Goal: Answer question/provide support

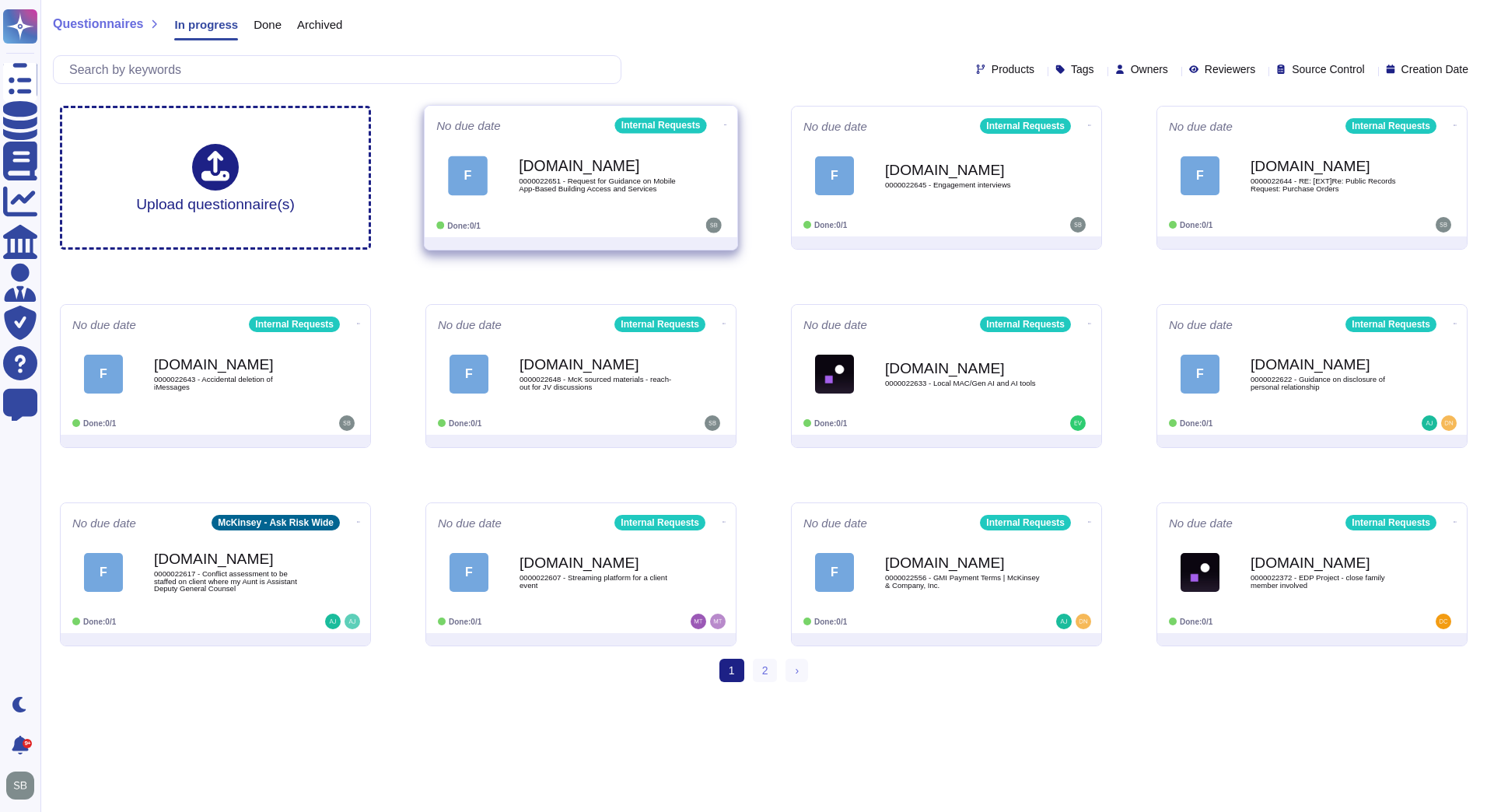
click at [625, 196] on div "[DOMAIN_NAME] 0000022651 - Request for Guidance on Mobile App-Based Building Ac…" at bounding box center [598, 175] width 157 height 63
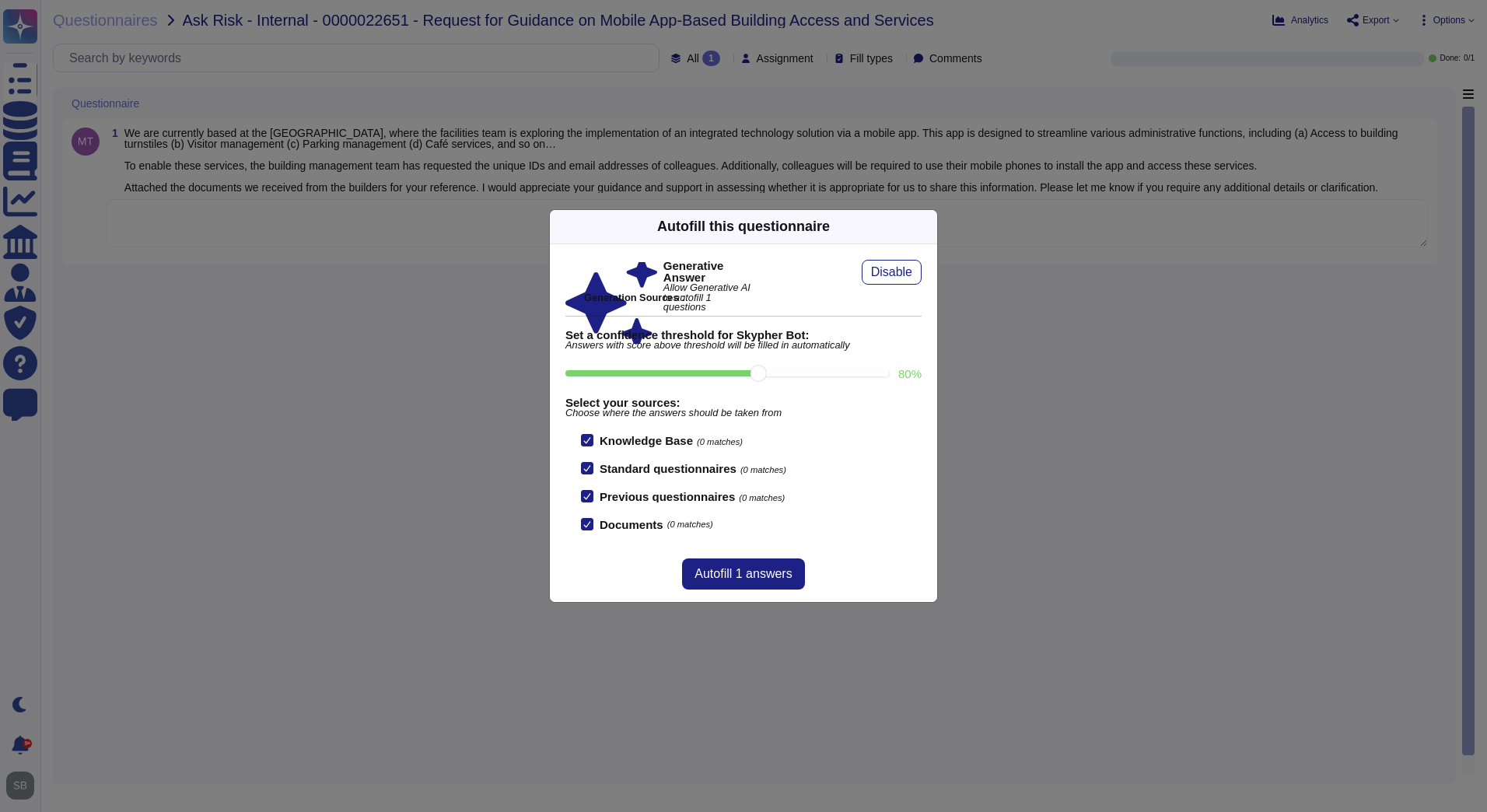
click at [923, 217] on div "Autofill this questionnaire" at bounding box center [744, 227] width 388 height 34
click at [928, 226] on icon at bounding box center [928, 226] width 0 height 0
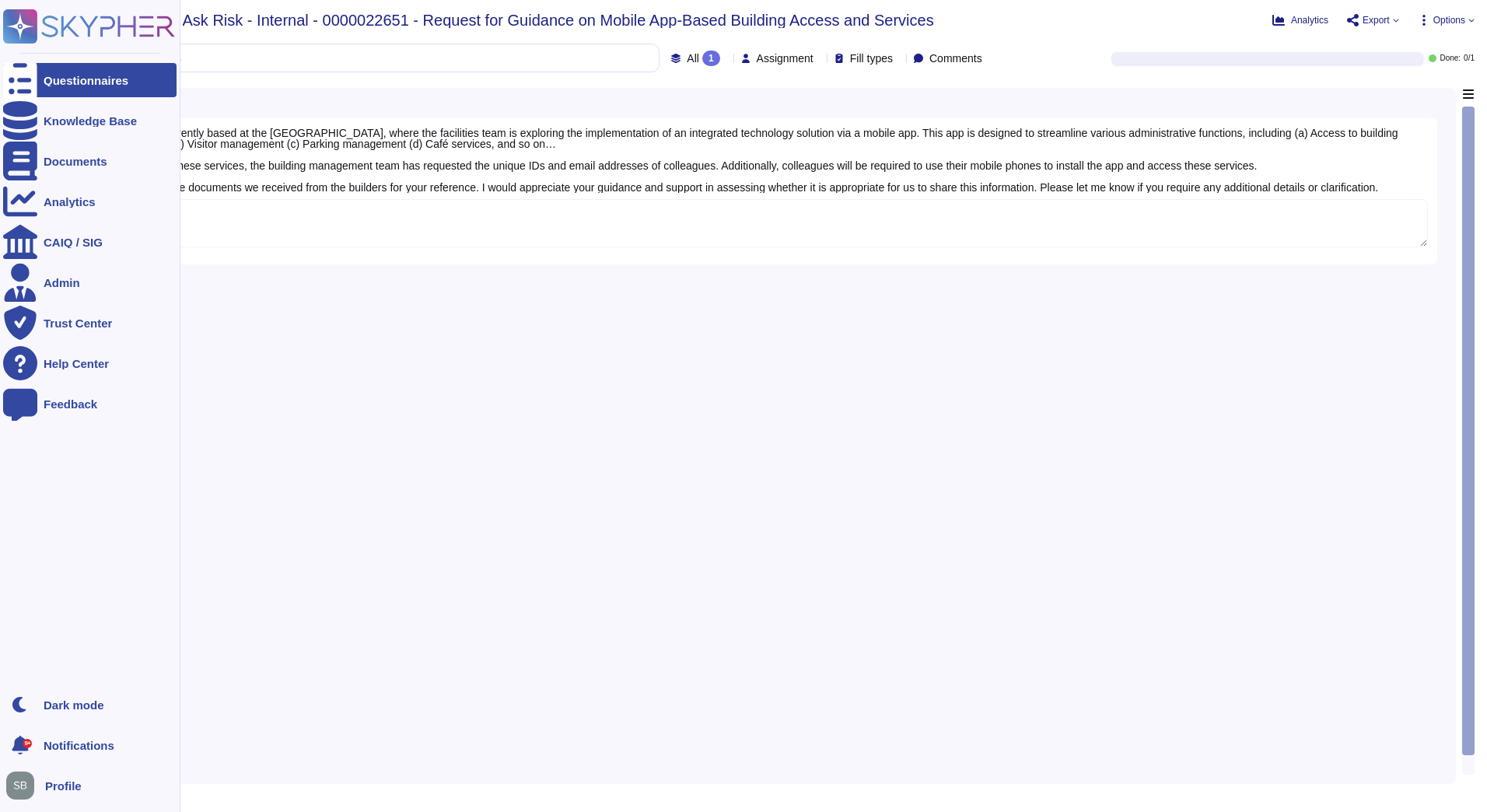
click at [28, 71] on div at bounding box center [20, 80] width 34 height 34
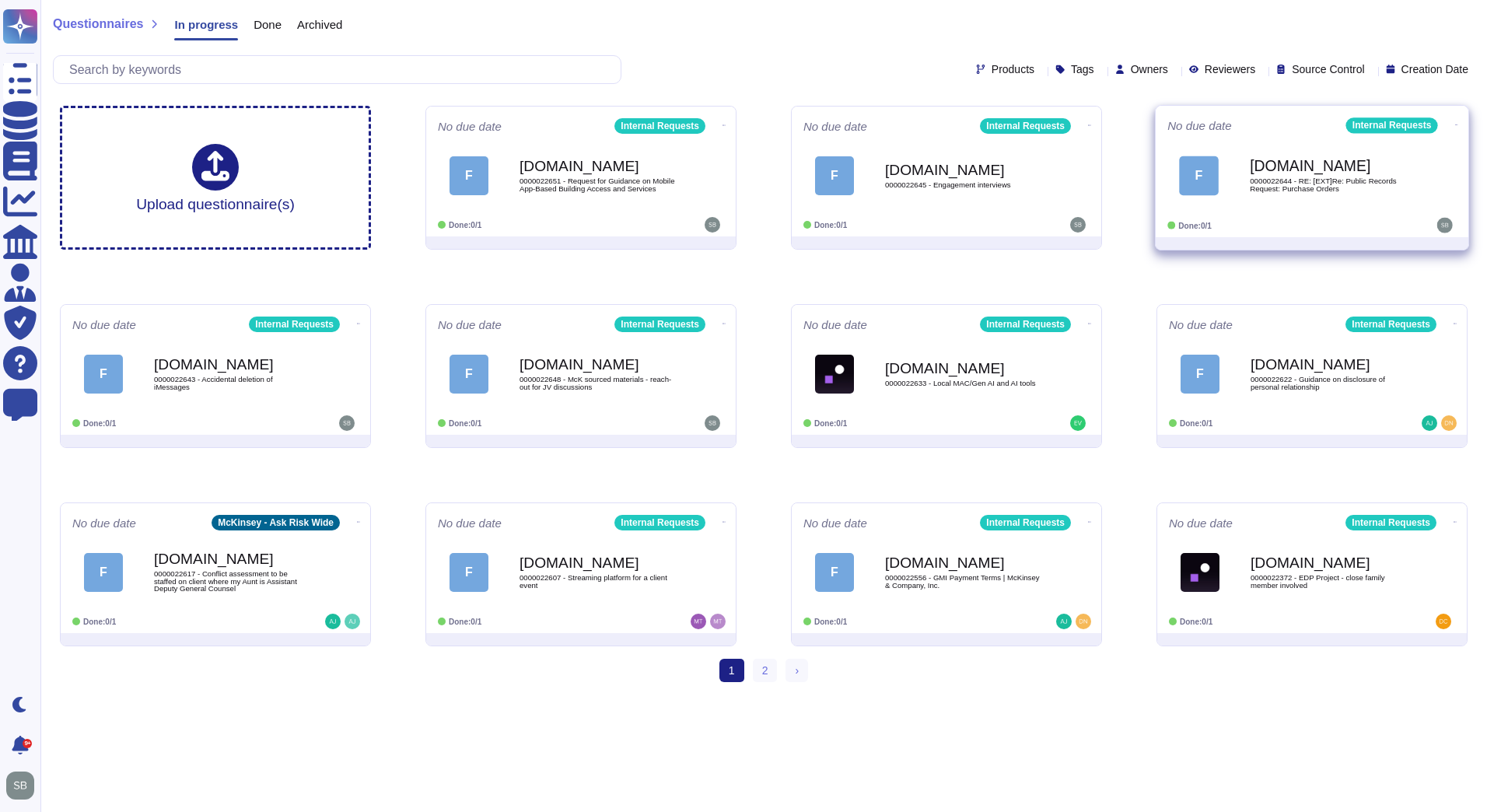
click at [1287, 203] on div "[DOMAIN_NAME] 0000022644 - RE: [EXT]Re: Public Records Request: Purchase Orders" at bounding box center [1329, 175] width 157 height 63
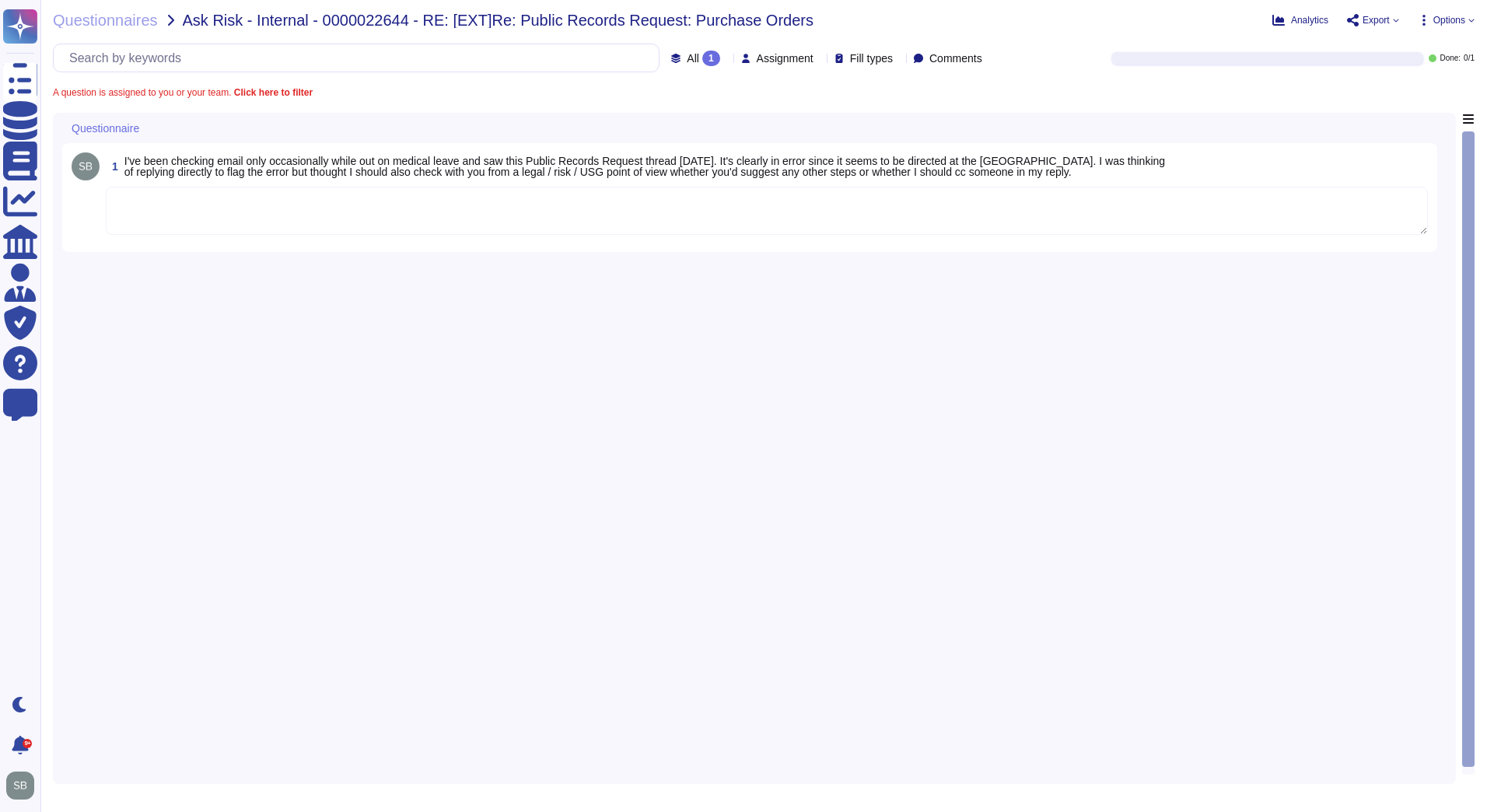
click at [630, 212] on textarea at bounding box center [766, 210] width 1322 height 48
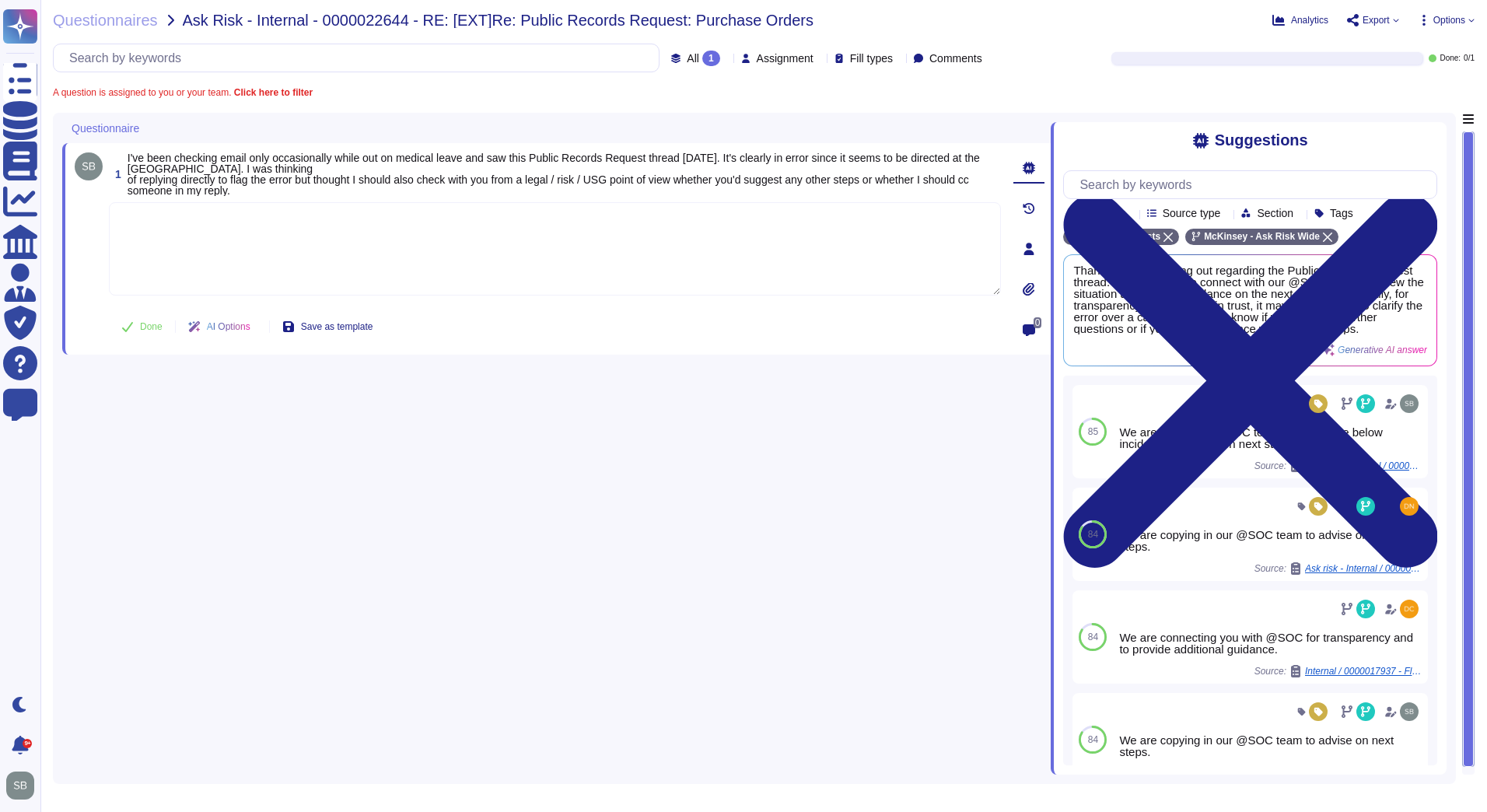
paste textarea "Upon reviewing the below thread and performing a quick search on the email doma…"
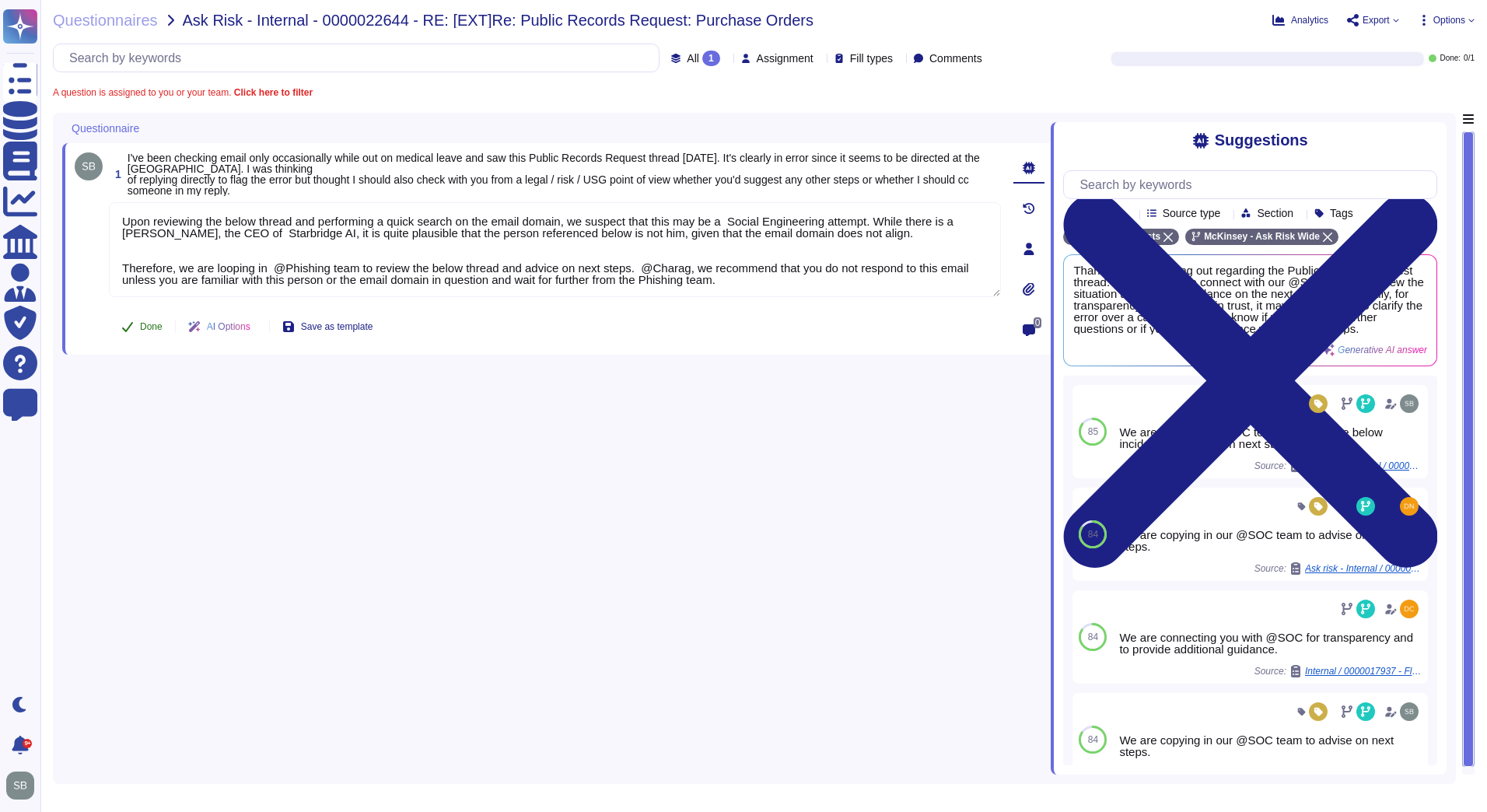
type textarea "Upon reviewing the below thread and performing a quick search on the email doma…"
click at [130, 317] on button "Done" at bounding box center [142, 327] width 66 height 31
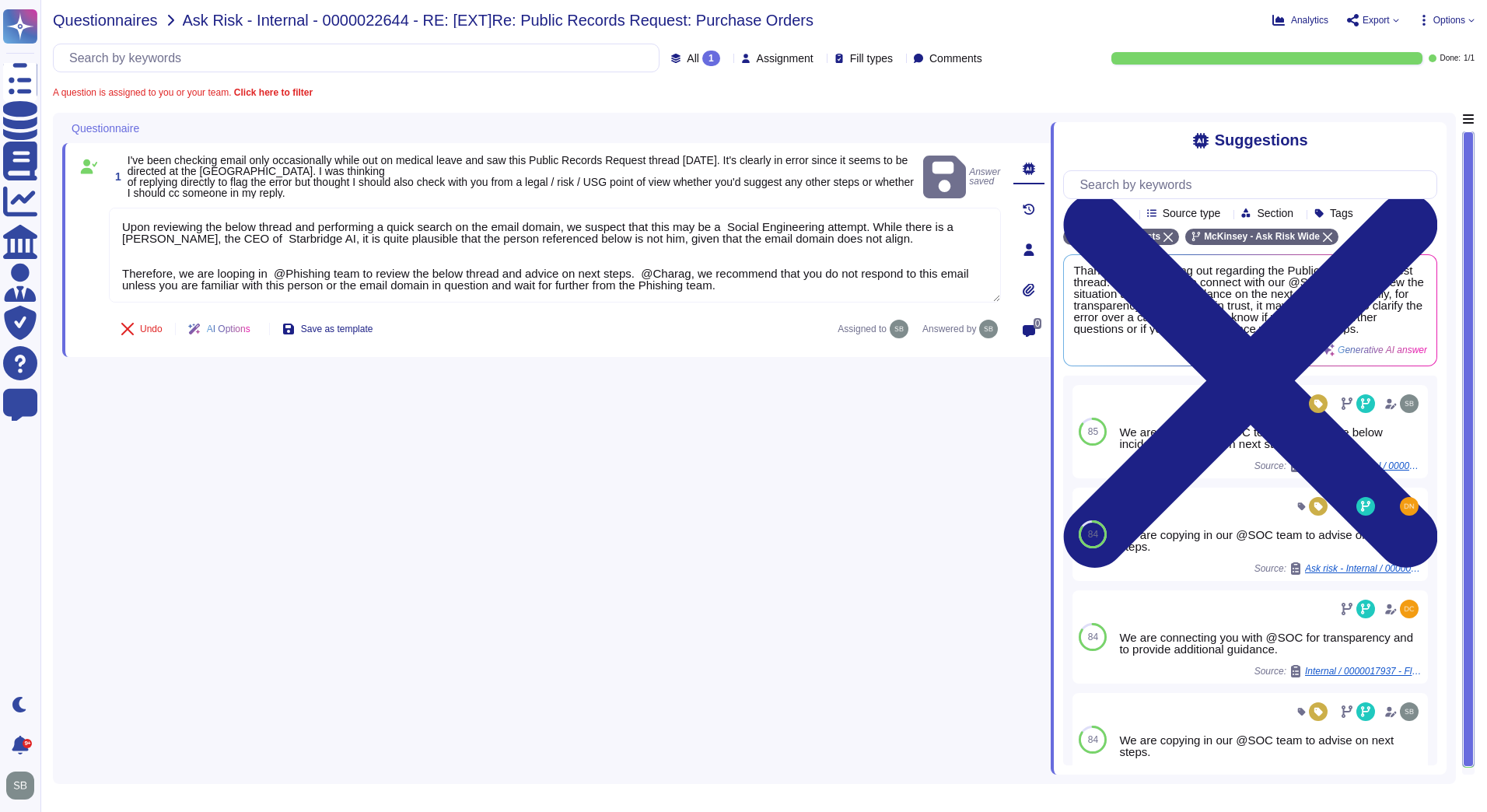
click at [96, 19] on span "Questionnaires" at bounding box center [105, 19] width 105 height 15
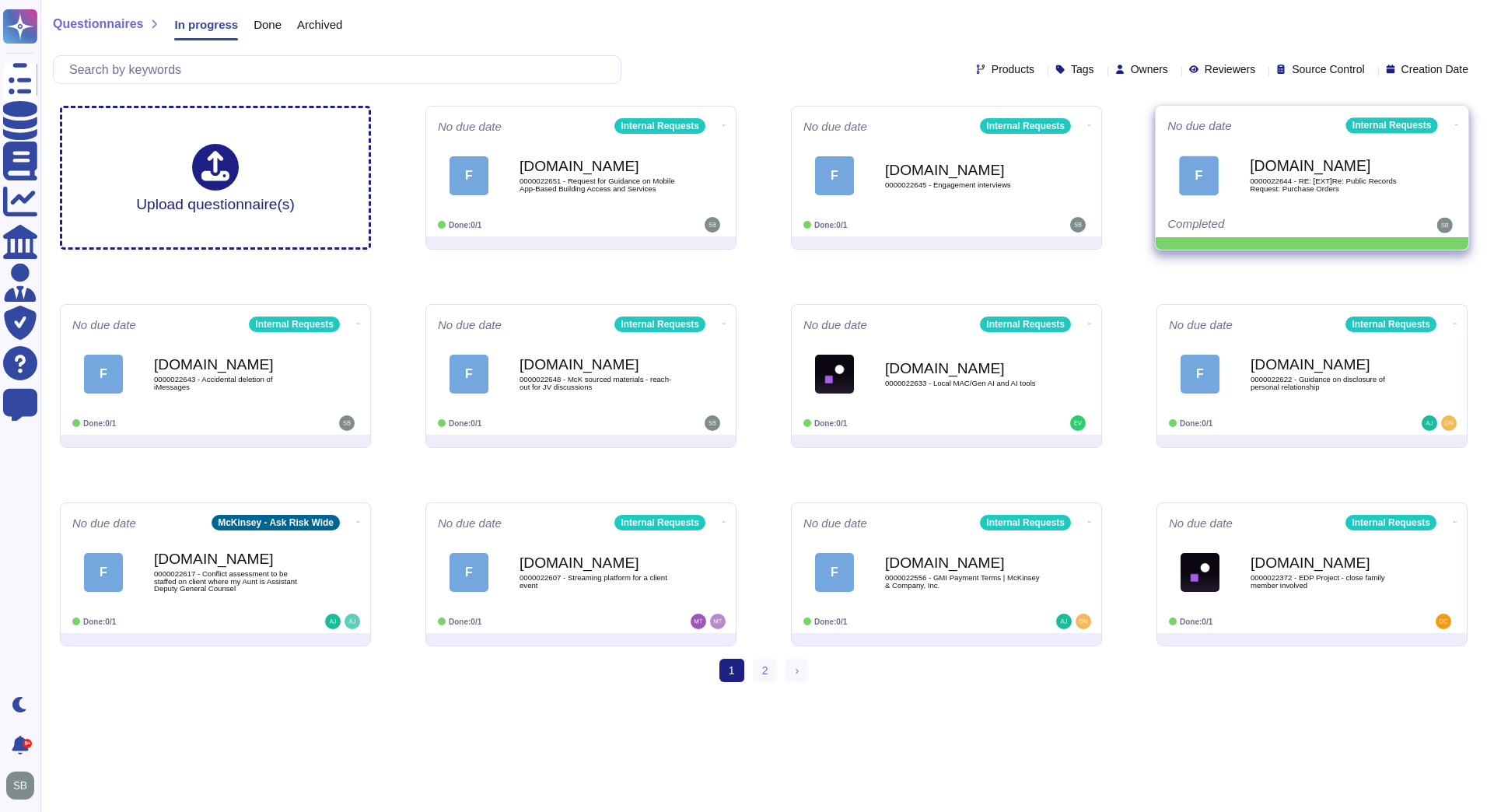
click at [1455, 126] on icon at bounding box center [1457, 125] width 3 height 4
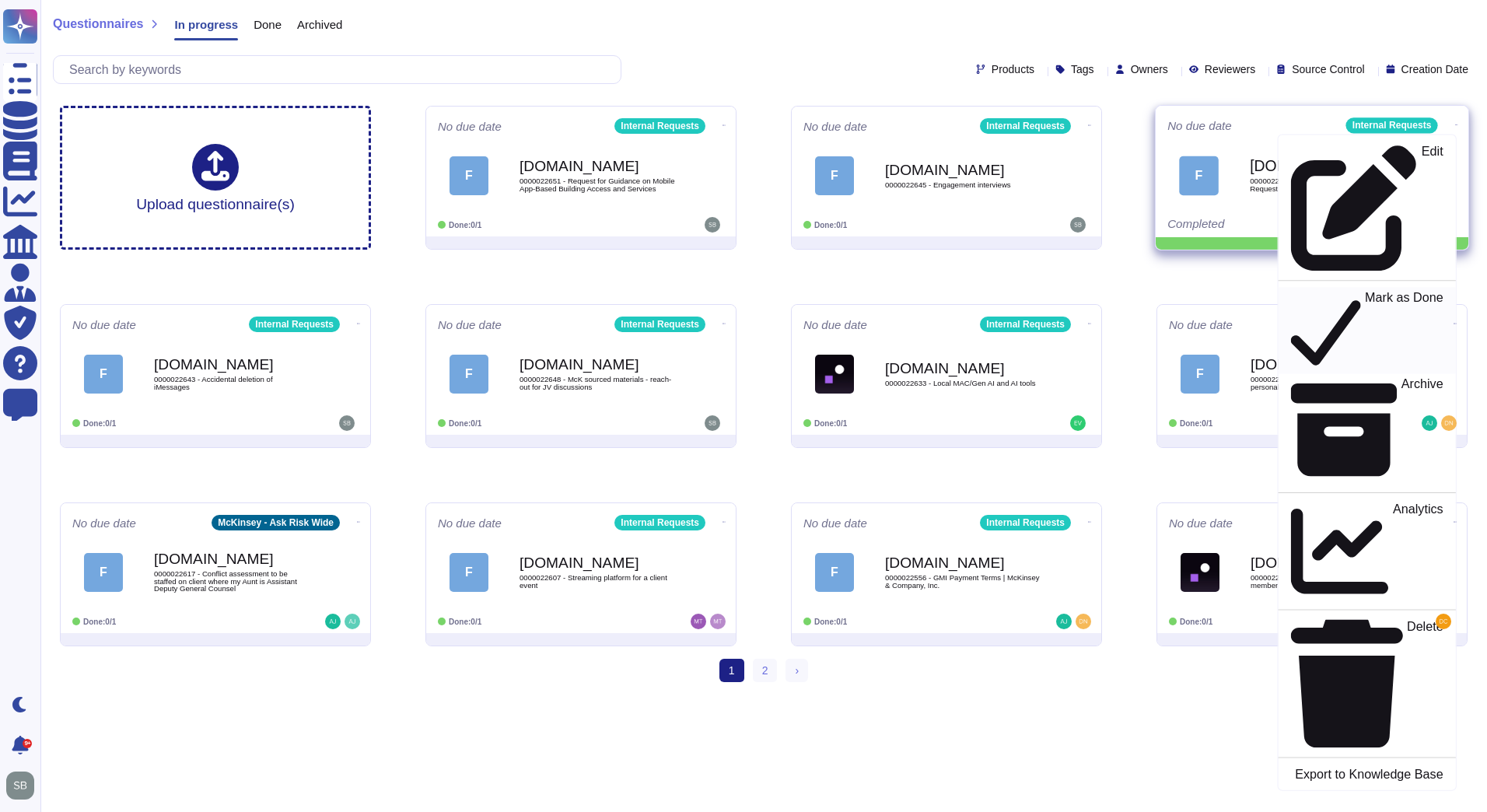
click at [1365, 291] on p "Mark as Done" at bounding box center [1404, 331] width 79 height 79
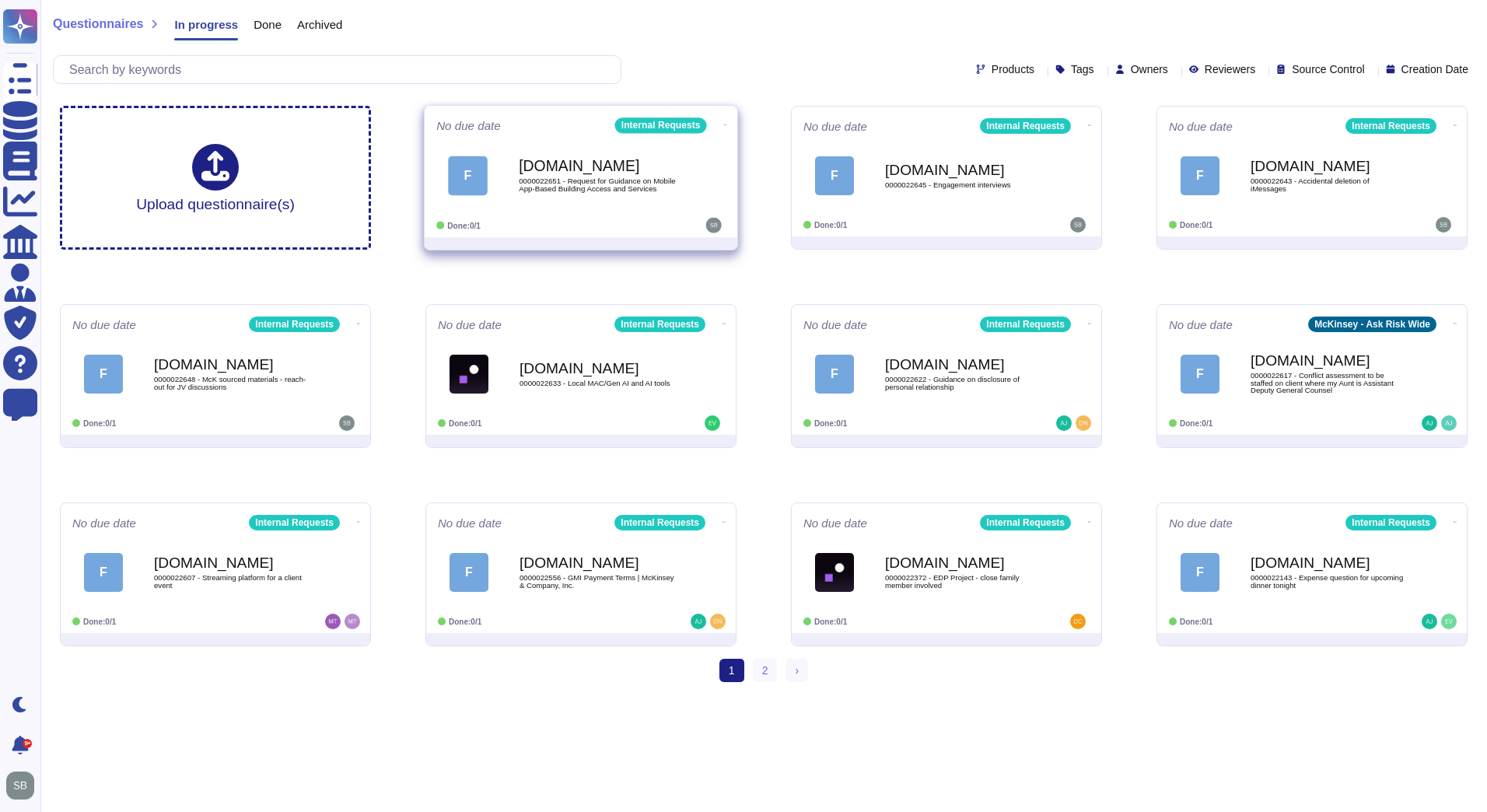
click at [724, 123] on icon at bounding box center [726, 125] width 3 height 4
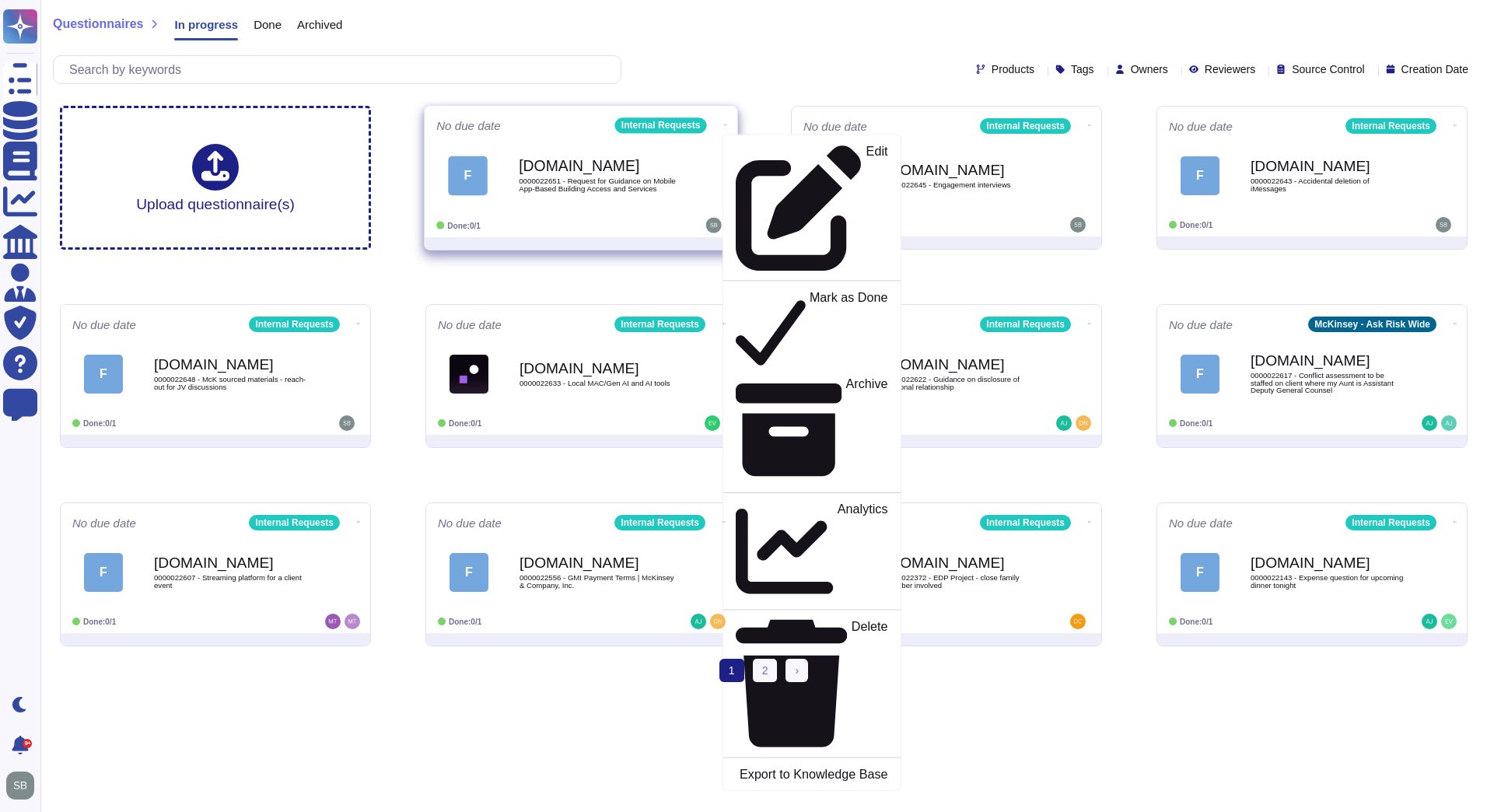
click at [614, 171] on b "[DOMAIN_NAME]" at bounding box center [598, 166] width 157 height 15
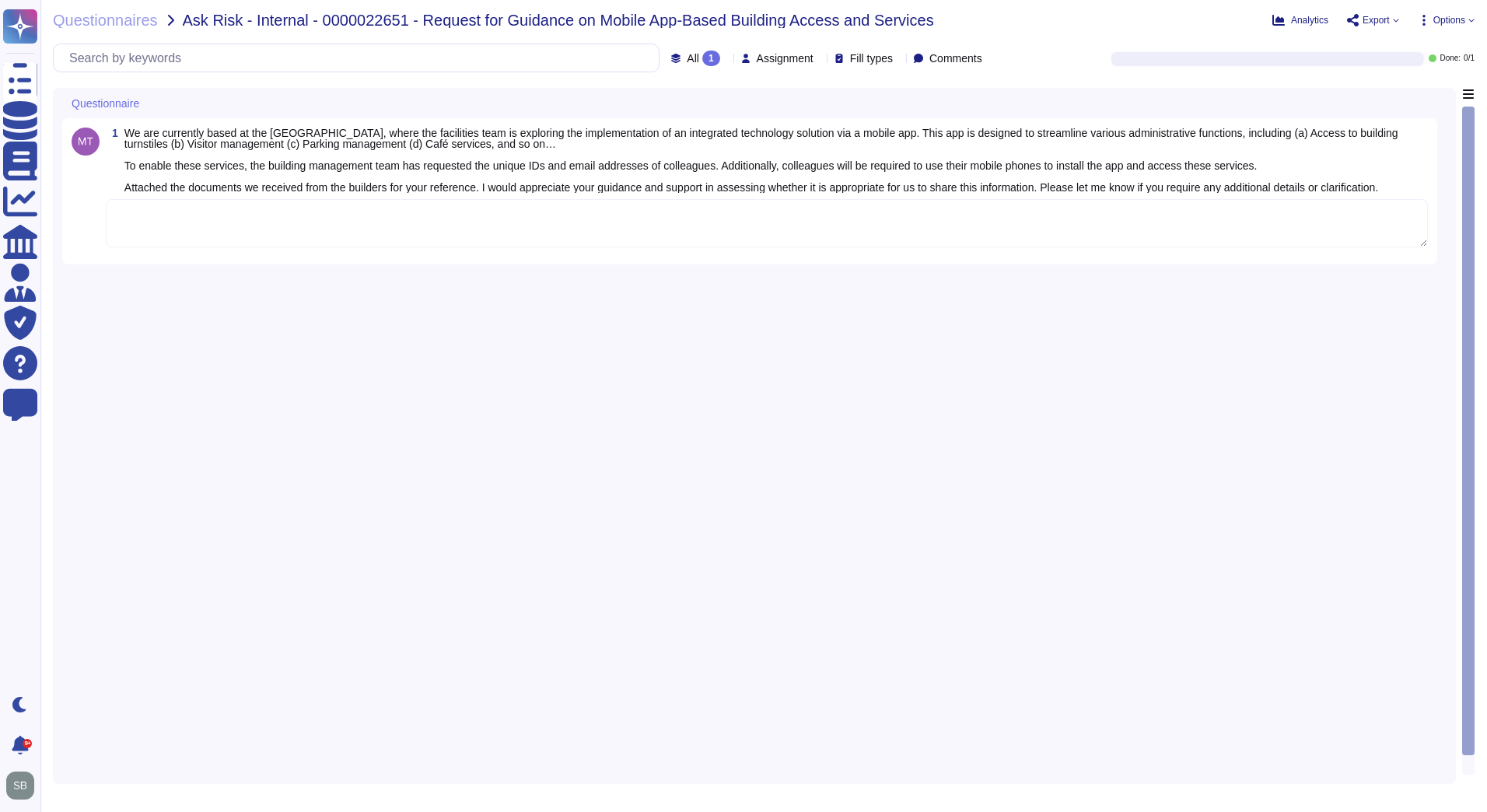
click at [87, 29] on div "Questionnaires Ask Risk - Internal - 0000022651 - Request for Guidance on Mobil…" at bounding box center [764, 406] width 1446 height 812
click at [108, 25] on span "Questionnaires" at bounding box center [105, 19] width 105 height 15
